Goal: Task Accomplishment & Management: Complete application form

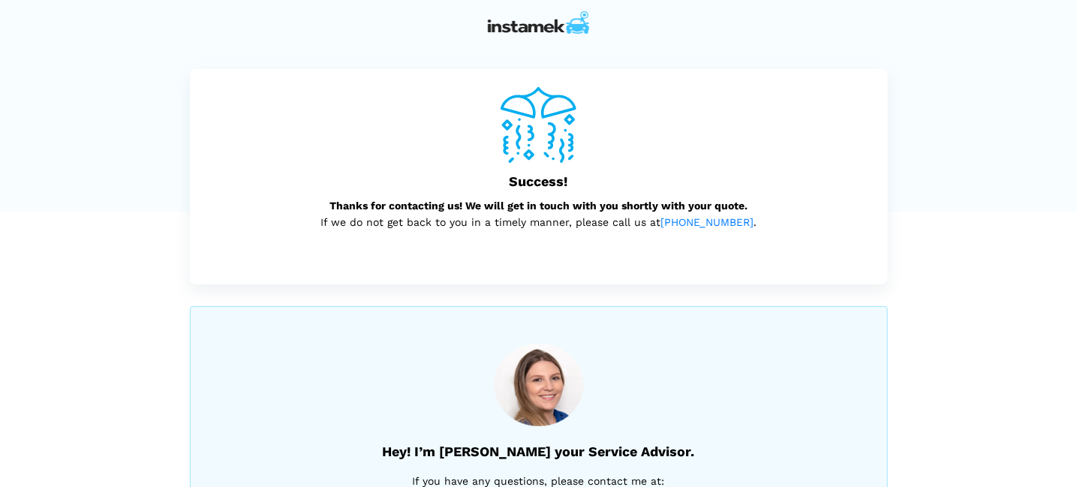
click at [552, 34] on div at bounding box center [539, 22] width 720 height 45
click at [543, 30] on img at bounding box center [538, 22] width 101 height 23
click at [535, 27] on img at bounding box center [538, 22] width 101 height 23
